Goal: Navigation & Orientation: Find specific page/section

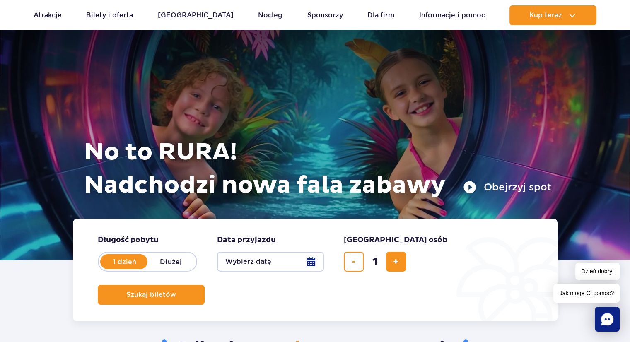
scroll to position [138, 0]
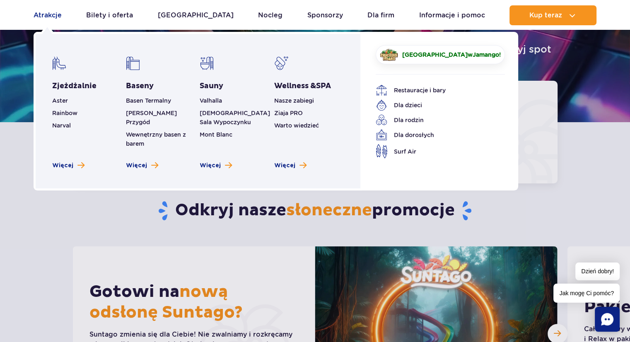
click at [51, 17] on link "Atrakcje" at bounding box center [48, 15] width 28 height 20
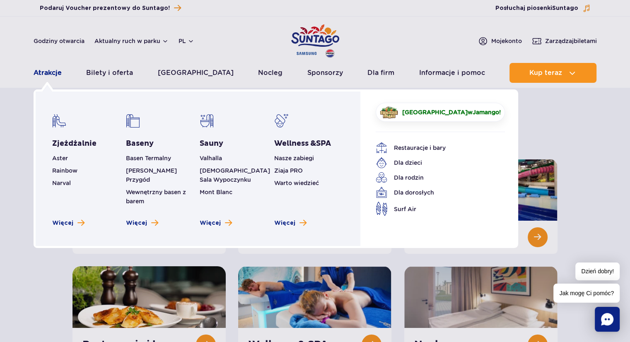
click at [44, 73] on link "Atrakcje" at bounding box center [48, 73] width 28 height 20
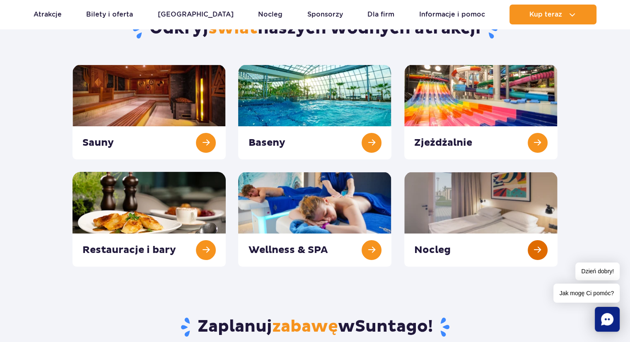
scroll to position [138, 0]
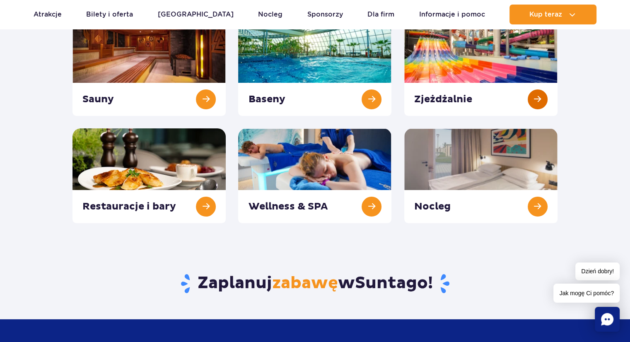
click at [440, 98] on link at bounding box center [480, 68] width 153 height 95
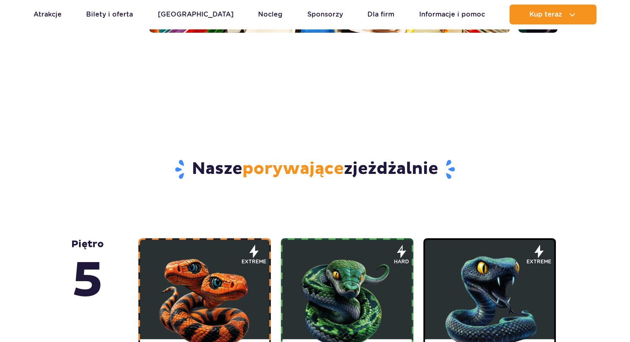
scroll to position [414, 0]
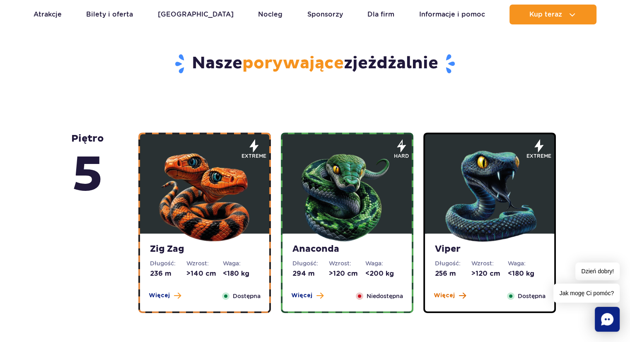
click at [447, 297] on span "Więcej" at bounding box center [444, 296] width 21 height 8
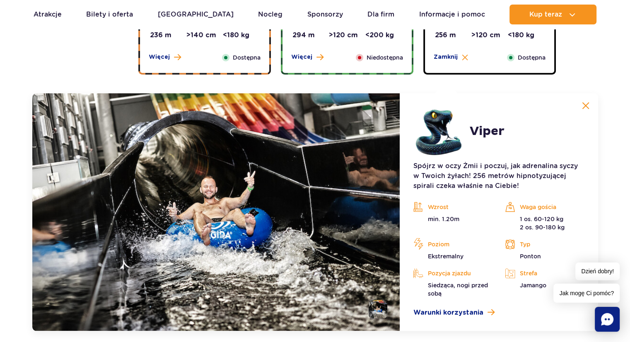
scroll to position [696, 0]
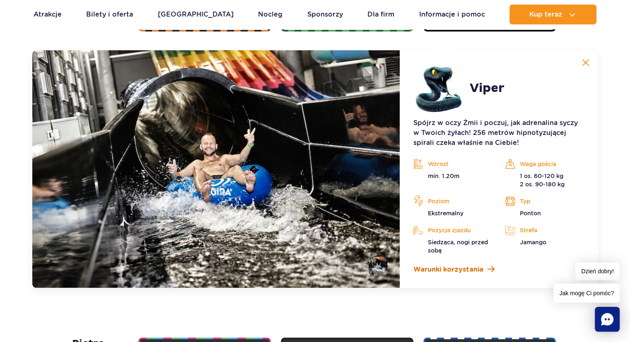
click at [435, 269] on span "Warunki korzystania" at bounding box center [448, 270] width 70 height 10
click at [584, 62] on img at bounding box center [585, 62] width 7 height 7
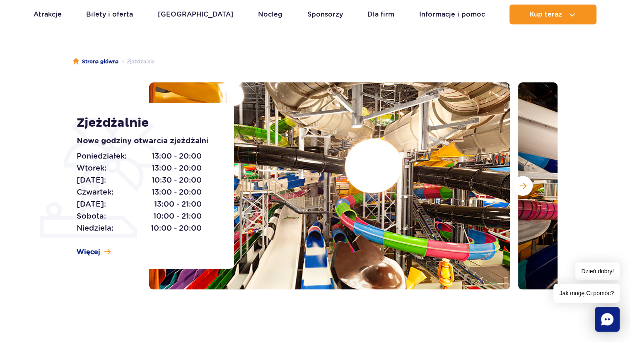
scroll to position [0, 0]
